Goal: Task Accomplishment & Management: Use online tool/utility

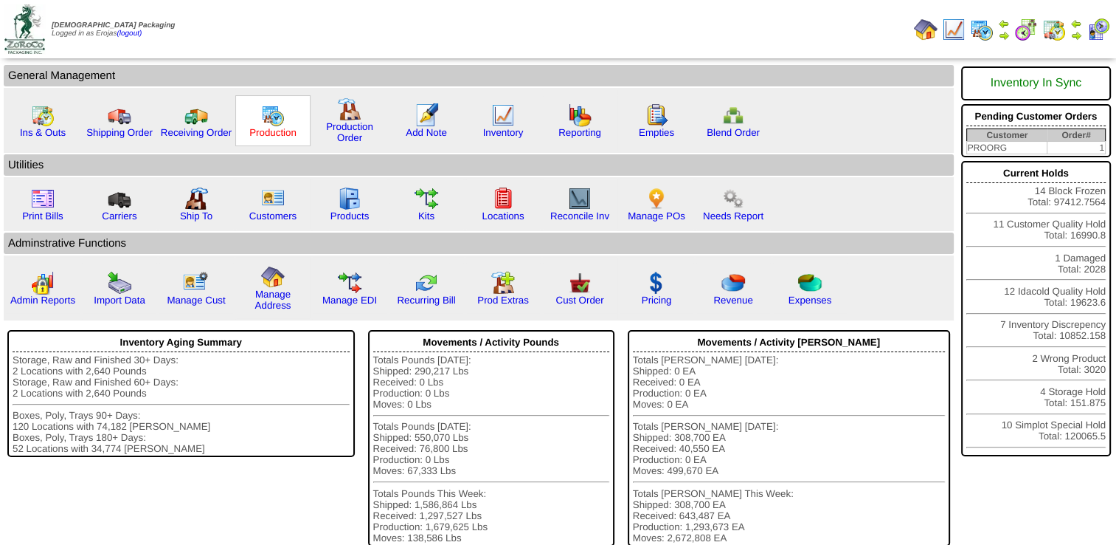
click at [264, 128] on link "Production" at bounding box center [272, 132] width 47 height 11
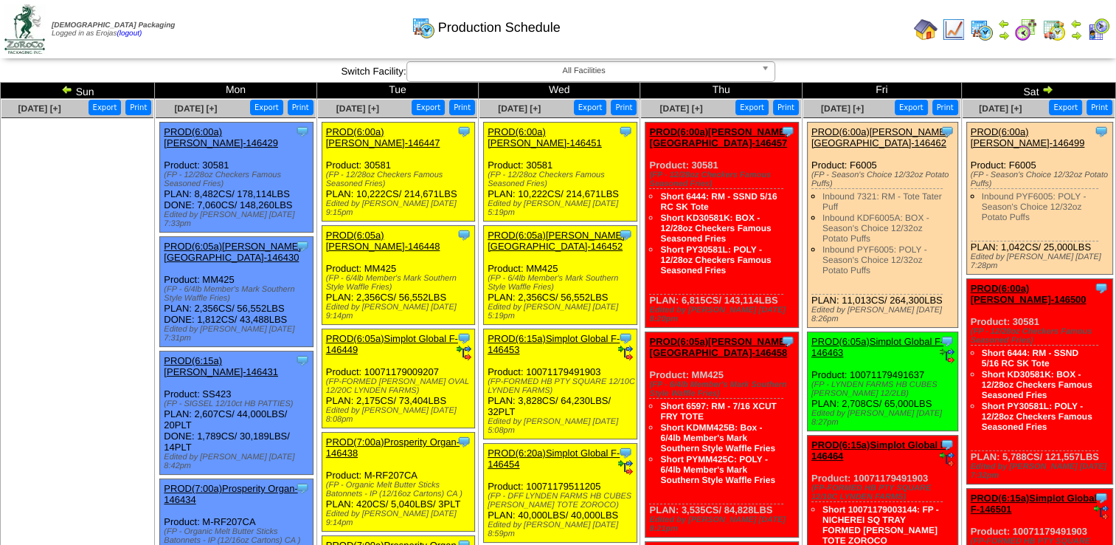
click at [519, 333] on link "PROD(6:15a)Simplot Global F-146453" at bounding box center [554, 344] width 132 height 22
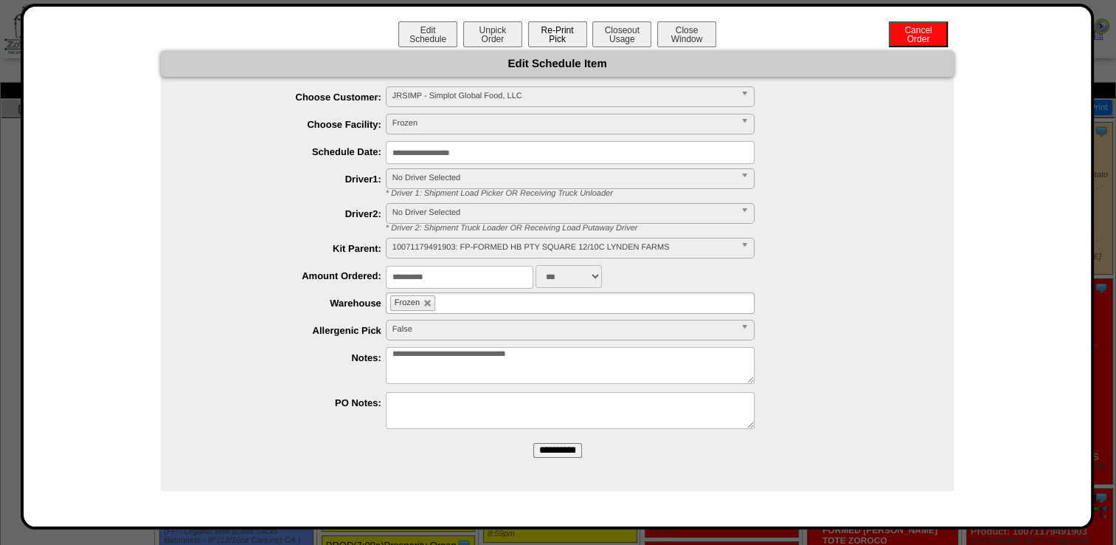
click at [544, 40] on button "Re-Print Pick" at bounding box center [557, 34] width 59 height 26
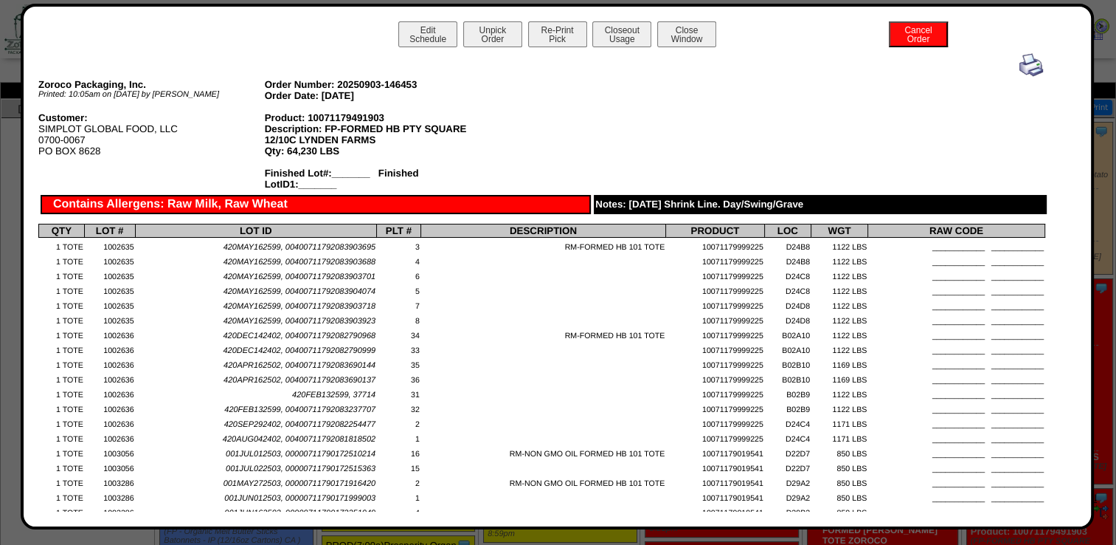
click at [1020, 69] on img at bounding box center [1032, 65] width 24 height 24
